Goal: Obtain resource: Obtain resource

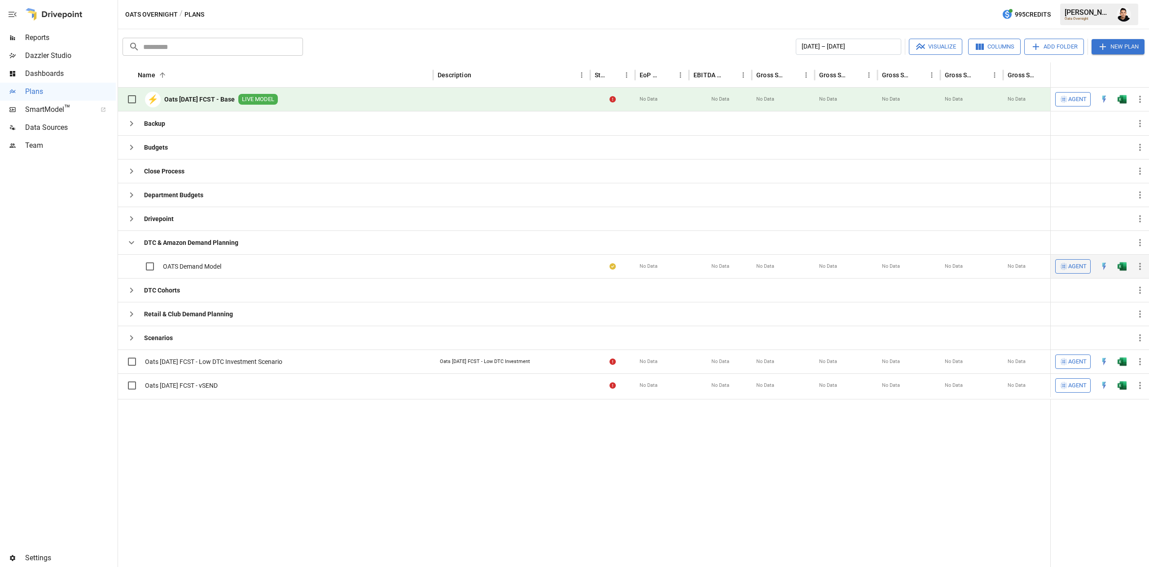
click at [1119, 267] on img "Open in Excel" at bounding box center [1122, 266] width 9 height 9
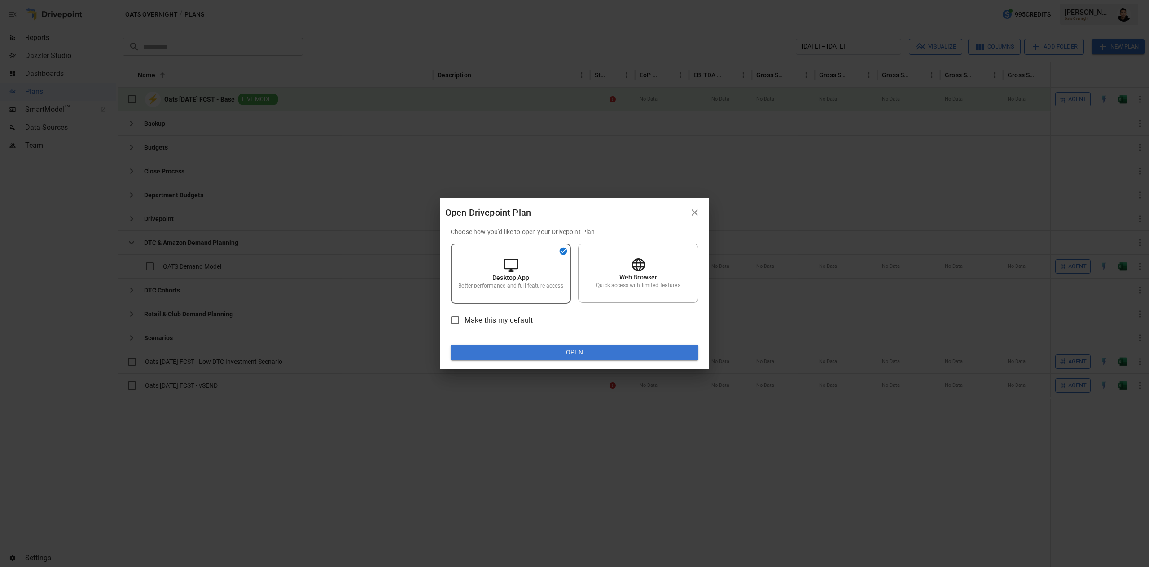
click at [611, 361] on div "Choose how you'd like to open your Drivepoint Plan Desktop App Better performan…" at bounding box center [574, 298] width 269 height 142
click at [620, 355] on button "Open" at bounding box center [575, 352] width 248 height 16
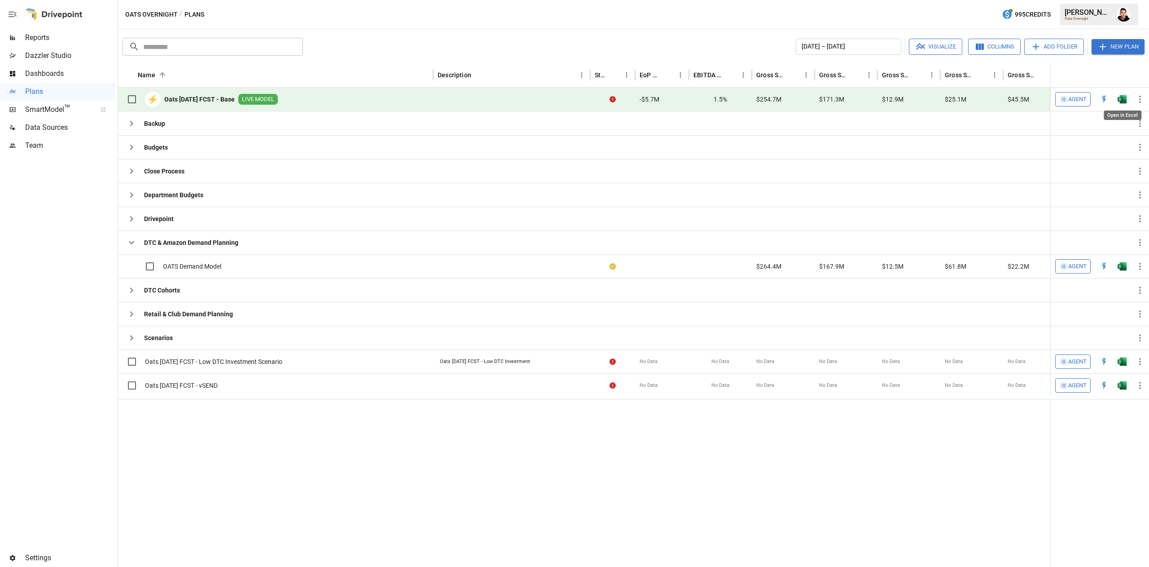
click at [1126, 101] on img "Open in Excel" at bounding box center [1122, 99] width 9 height 9
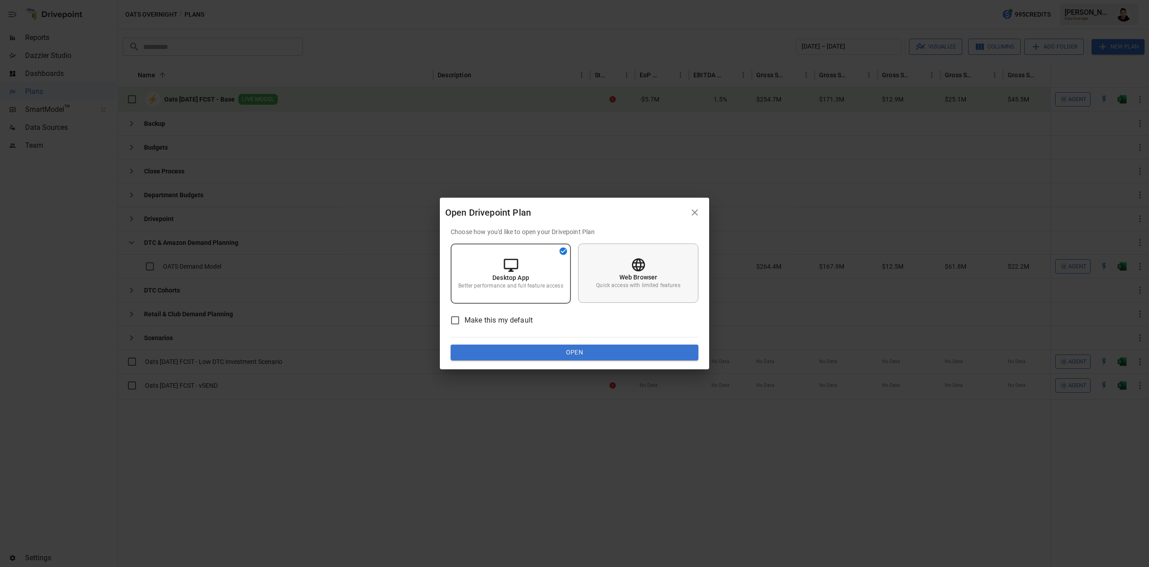
click at [621, 294] on div "Web Browser Quick access with limited features" at bounding box center [638, 272] width 120 height 59
click at [607, 355] on button "Open" at bounding box center [575, 352] width 248 height 16
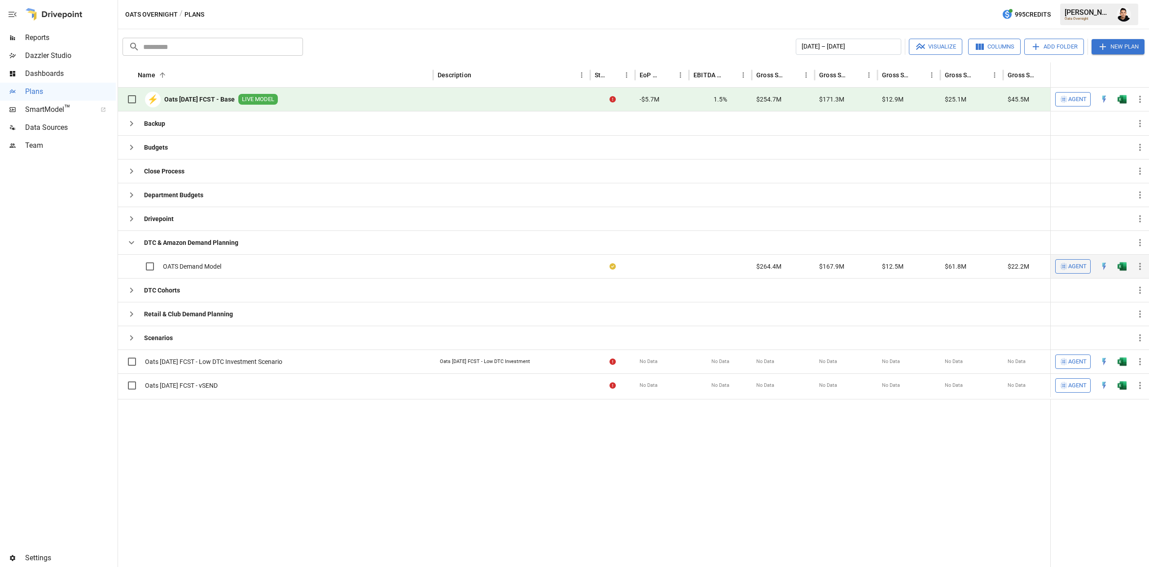
click at [1129, 266] on button "button" at bounding box center [1122, 265] width 29 height 13
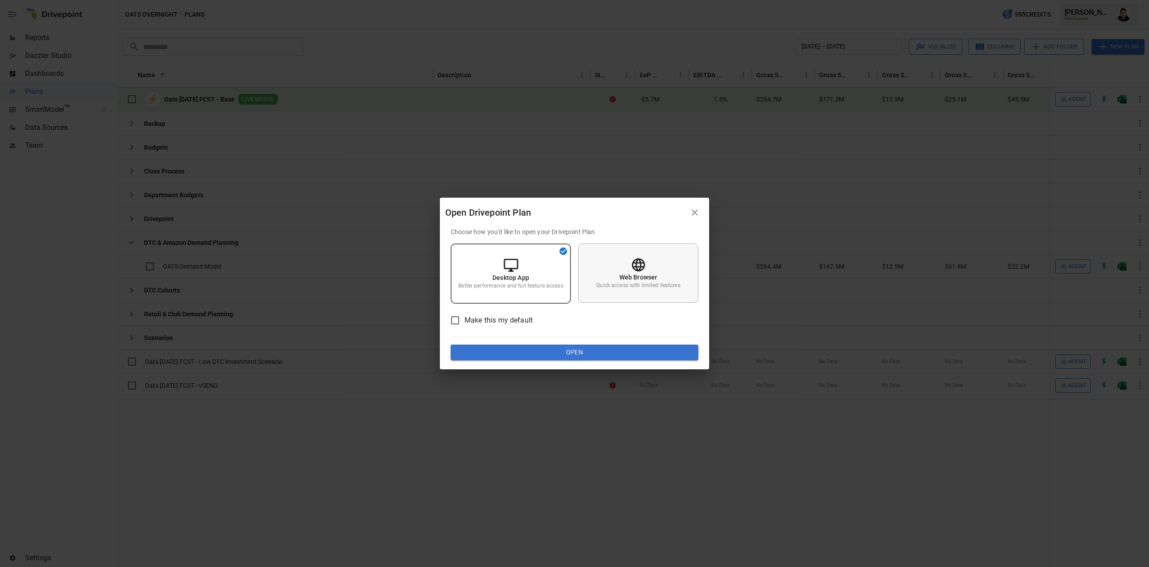
click at [650, 267] on div "Web Browser Quick access with limited features" at bounding box center [638, 272] width 120 height 59
click at [646, 360] on div "Choose how you'd like to open your Drivepoint Plan Desktop App Better performan…" at bounding box center [574, 298] width 269 height 142
click at [654, 355] on button "Open" at bounding box center [575, 352] width 248 height 16
